Goal: Task Accomplishment & Management: Manage account settings

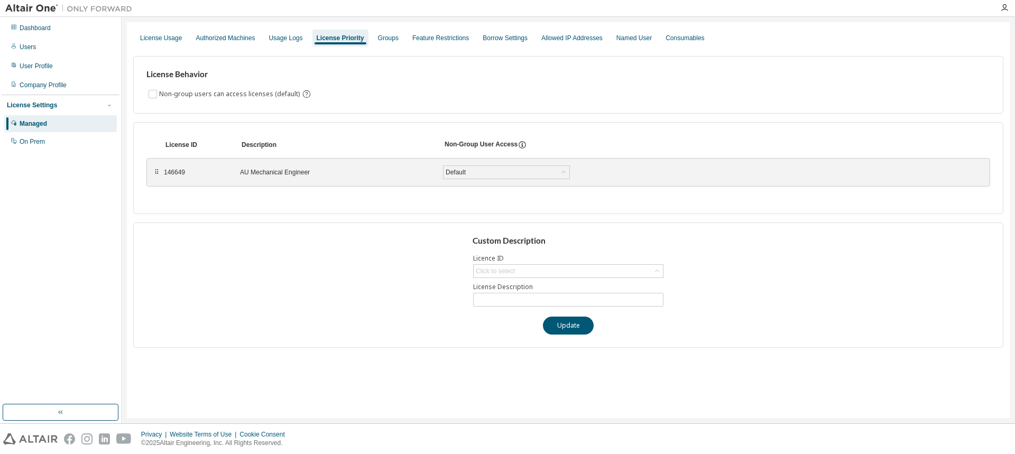
drag, startPoint x: 316, startPoint y: 284, endPoint x: 289, endPoint y: 265, distance: 33.3
click at [316, 284] on div "Custom Description Licence ID Click to select License Description Update" at bounding box center [568, 285] width 870 height 125
click at [38, 27] on div "Dashboard" at bounding box center [35, 28] width 31 height 8
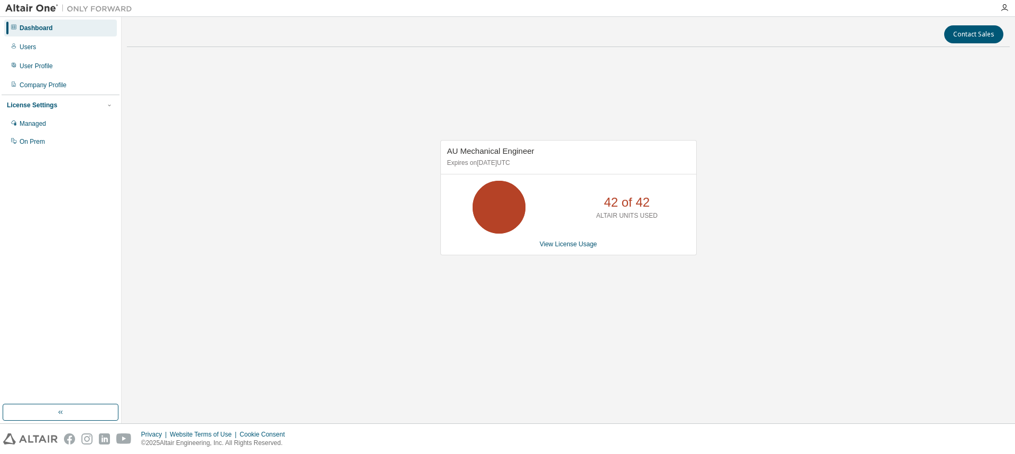
click at [285, 193] on div "AU Mechanical Engineer Expires on [DATE] UTC 42 of 42 ALTAIR UNITS USED View Li…" at bounding box center [568, 203] width 883 height 295
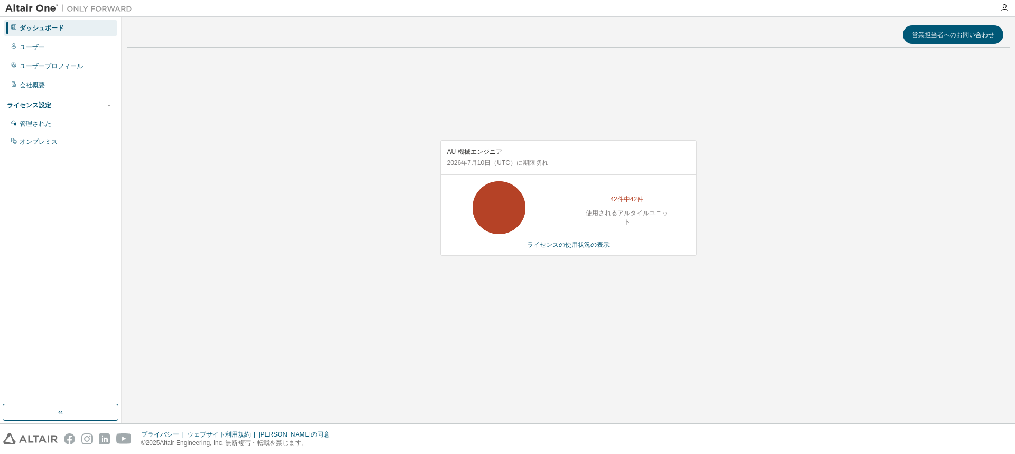
click at [577, 317] on div "AU 機械エンジニア 2026年7月10日 （UTC） に期限切れ 42件中42件 使用されるアルタイルユニット ライセンスの使用状況の表示" at bounding box center [568, 203] width 883 height 295
click at [590, 232] on div "42件中42件 使用されるアルタイルユニット" at bounding box center [627, 207] width 85 height 53
click at [590, 241] on font "ライセンスの使用状況の表示" at bounding box center [568, 244] width 82 height 7
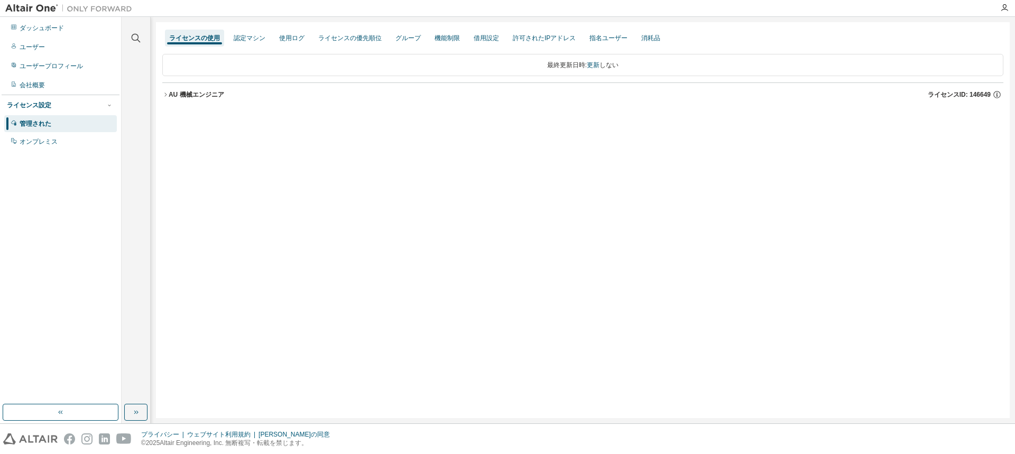
click at [552, 262] on div "ライセンスの使用 認定マシン 使用ログ ライセンスの優先順位 グループ 機能制限 借用設定 許可されたIPアドレス 指名ユーザー 消耗品 最終更新日時: 更新…" at bounding box center [583, 220] width 854 height 396
click at [165, 91] on button "AU 機械エンジニア ライセンスID: 146649" at bounding box center [582, 94] width 841 height 23
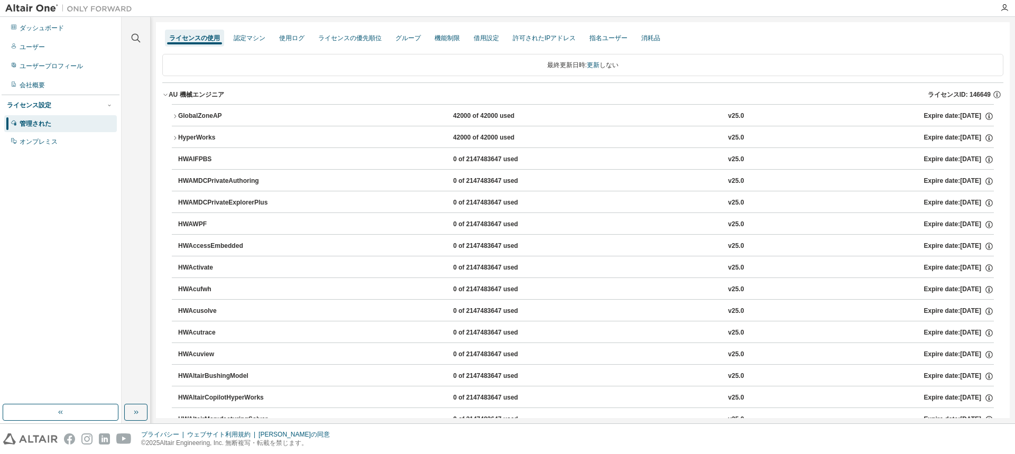
click at [177, 112] on button "GlobalZoneAP 42000 of 42000 used v25.0 Expire date: [DATE]" at bounding box center [583, 116] width 822 height 23
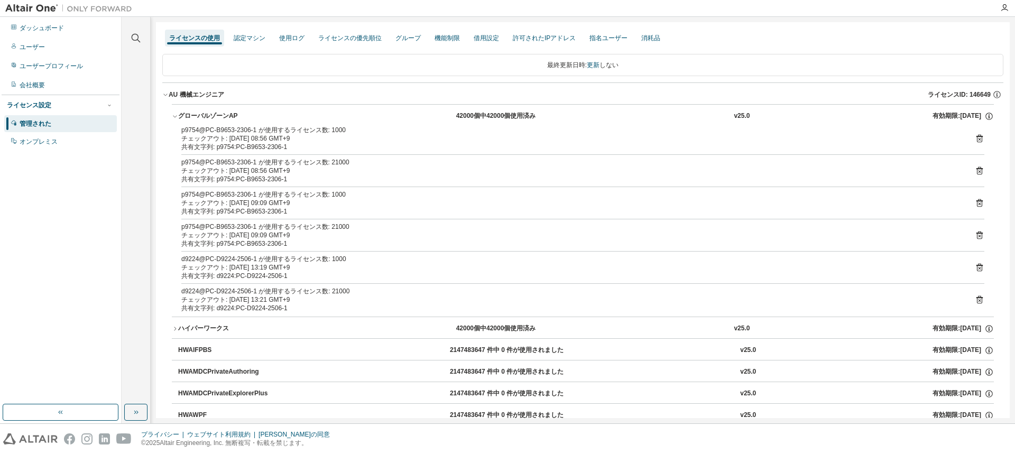
click at [258, 271] on font "チェックアウト: [DATE] 13:19 GMT+9" at bounding box center [235, 267] width 109 height 7
click at [339, 264] on div "チェックアウト: [DATE] 13:19 GMT+9" at bounding box center [570, 267] width 778 height 8
click at [835, 293] on div "d9224@PC-D9224-2506-1 が使用するライセンス数: 21000" at bounding box center [570, 291] width 778 height 8
click at [978, 268] on icon at bounding box center [979, 268] width 3 height 3
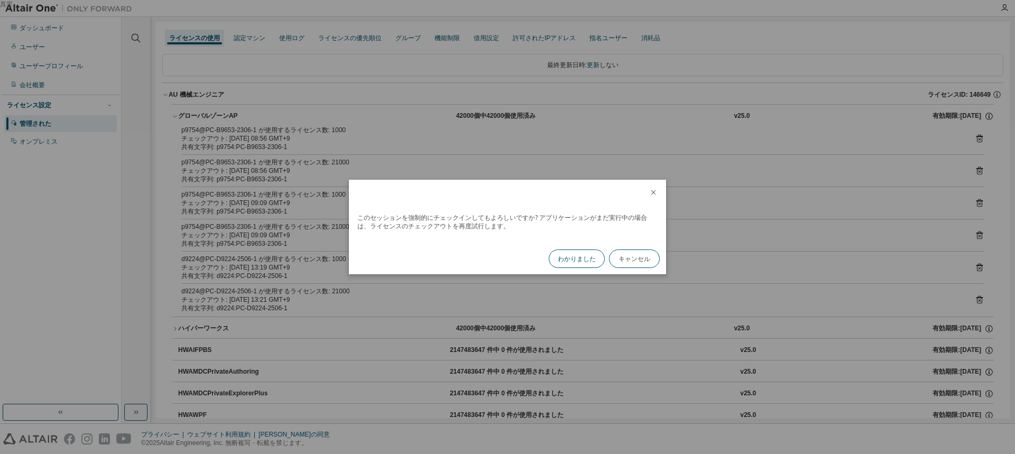
click at [590, 255] on font "わかりました" at bounding box center [577, 258] width 38 height 9
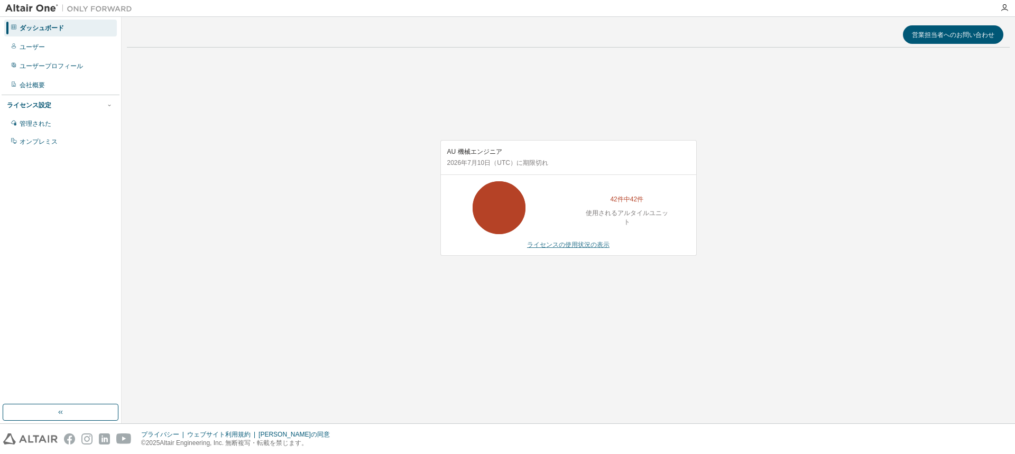
click at [591, 246] on font "ライセンスの使用状況の表示" at bounding box center [568, 244] width 82 height 7
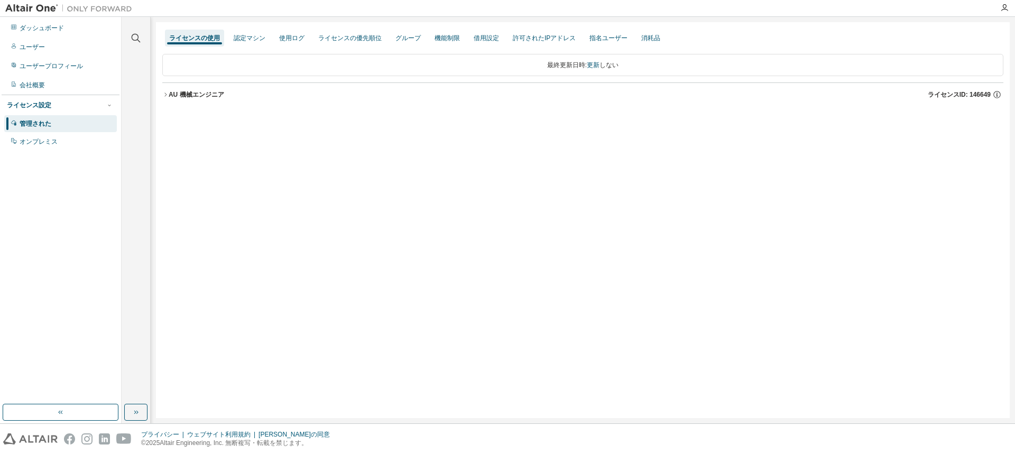
click at [166, 98] on button "AU 機械エンジニア ライセンスID: 146649" at bounding box center [582, 94] width 841 height 23
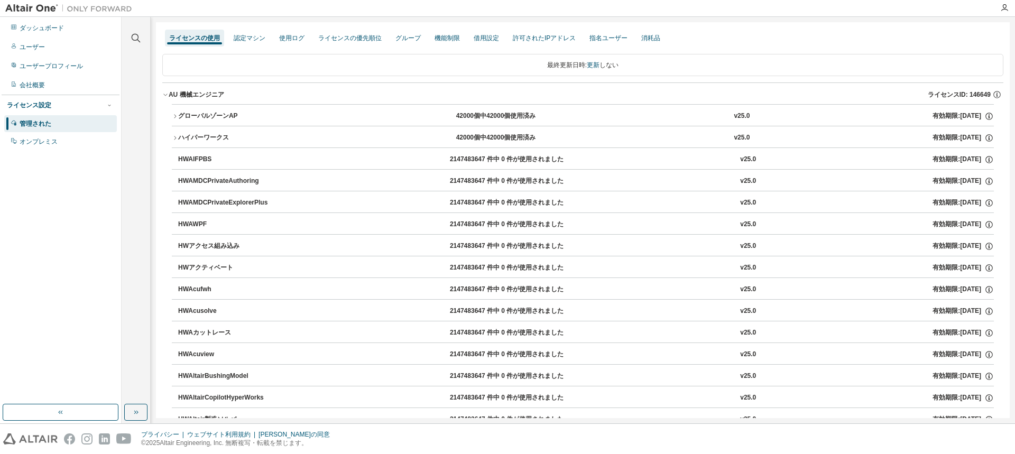
click at [172, 115] on icon "button" at bounding box center [175, 116] width 6 height 6
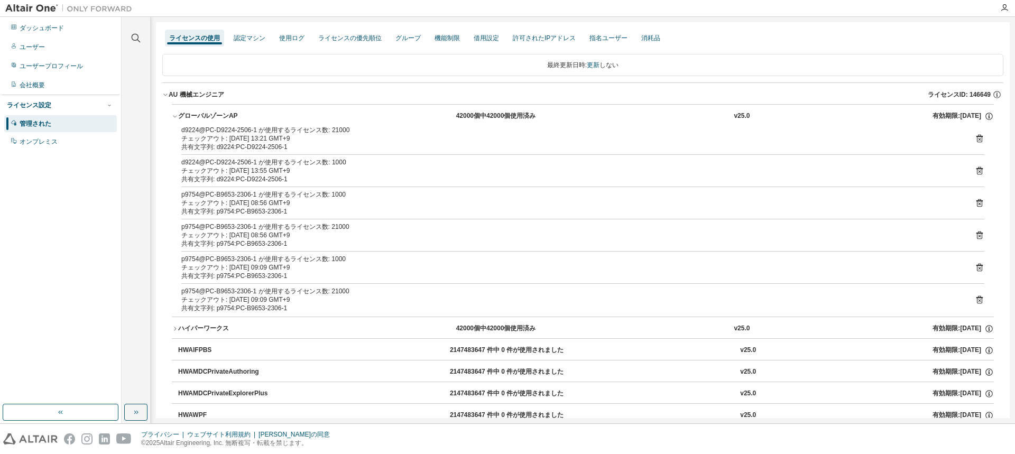
click at [229, 131] on font "d9224@PC-D9224-2506-1 が使用するライセンス数: 21000" at bounding box center [265, 129] width 168 height 7
click at [222, 177] on font "共有文字列: d9224:PC-D9224-2506-1" at bounding box center [234, 178] width 106 height 7
click at [317, 173] on div "チェックアウト: 2025-09-03 13:55 GMT+9" at bounding box center [570, 171] width 778 height 8
click at [273, 131] on font "d9224@PC-D9224-2506-1 が使用するライセンス数: 21000" at bounding box center [265, 129] width 168 height 7
click at [977, 138] on icon at bounding box center [980, 139] width 10 height 10
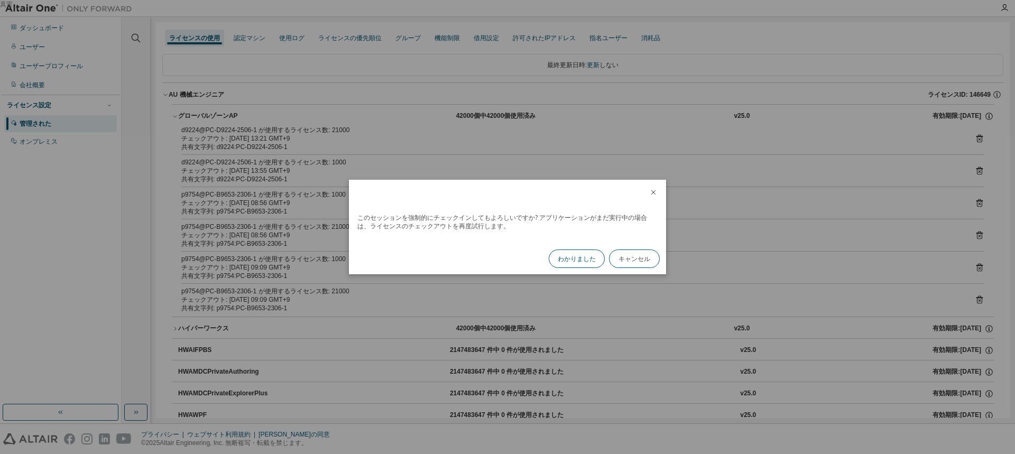
click at [577, 258] on font "わかりました" at bounding box center [577, 258] width 38 height 9
